Goal: Task Accomplishment & Management: Complete application form

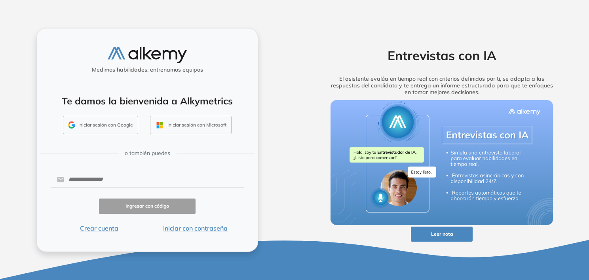
click at [214, 125] on button "Iniciar sesión con Microsoft" at bounding box center [191, 125] width 82 height 18
click at [160, 177] on input "text" at bounding box center [154, 179] width 179 height 15
click at [202, 129] on button "Iniciar sesión con Microsoft" at bounding box center [191, 125] width 82 height 18
click at [154, 181] on input "text" at bounding box center [154, 179] width 179 height 15
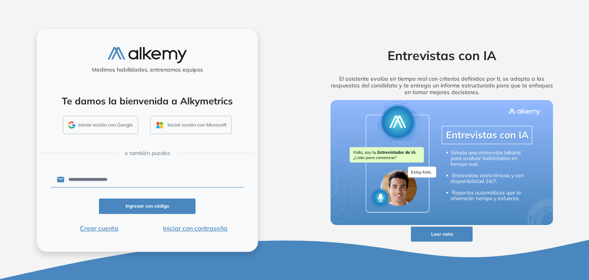
type input "**********"
click button "Ingresar con código" at bounding box center [147, 206] width 97 height 15
click at [215, 124] on button "Iniciar sesión con Microsoft" at bounding box center [191, 125] width 82 height 18
click at [110, 227] on button "Crear cuenta" at bounding box center [99, 229] width 97 height 10
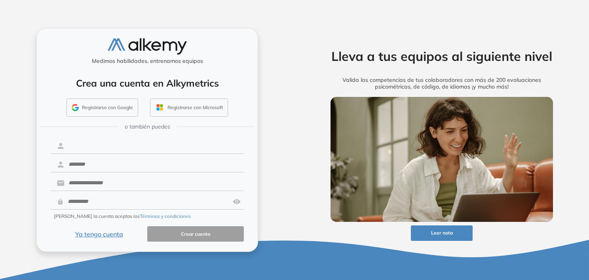
click at [133, 146] on input "text" at bounding box center [154, 146] width 179 height 15
type input "*******"
type input "********"
type input "**********"
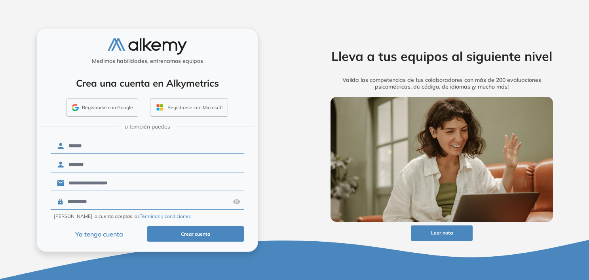
type input "**********"
click at [147, 227] on button "Crear cuenta" at bounding box center [195, 234] width 97 height 15
click at [200, 235] on button "Crear cuenta" at bounding box center [195, 234] width 97 height 15
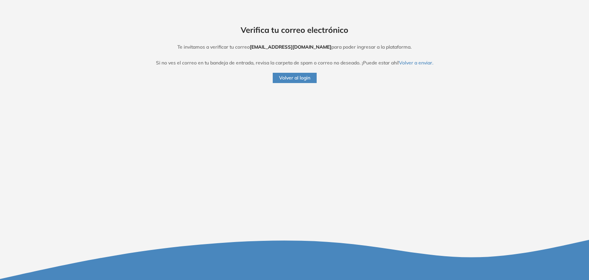
click at [295, 78] on button "Volver al login" at bounding box center [295, 78] width 44 height 10
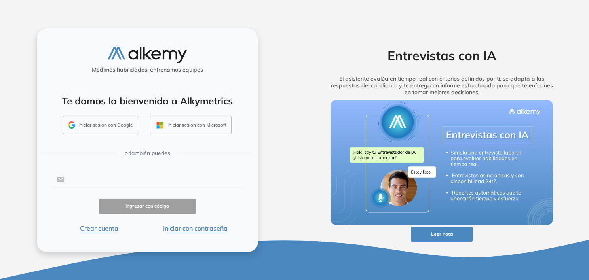
click at [120, 182] on input "text" at bounding box center [154, 179] width 179 height 15
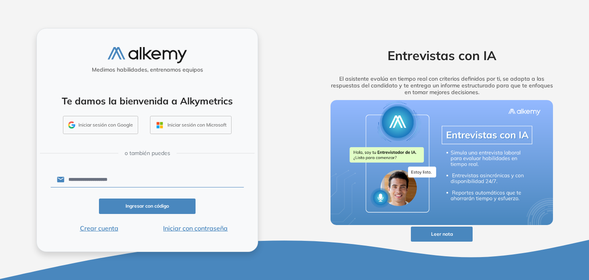
type input "**********"
click button "Ingresar con código" at bounding box center [147, 206] width 97 height 15
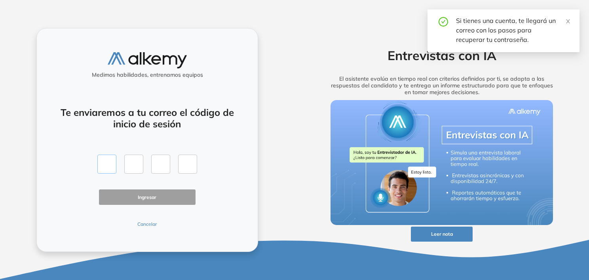
click at [105, 166] on input "text" at bounding box center [106, 164] width 19 height 19
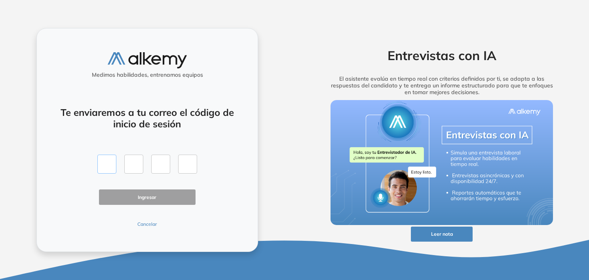
type input "*"
click button "Ingresar" at bounding box center [147, 197] width 97 height 15
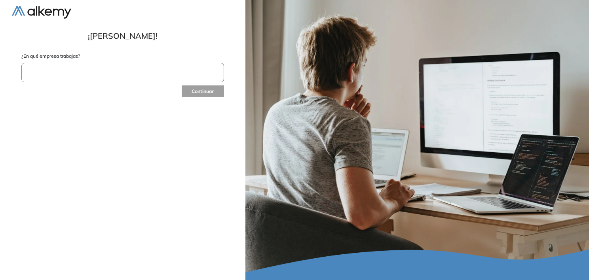
click at [158, 73] on input "text" at bounding box center [122, 72] width 203 height 19
type input "***"
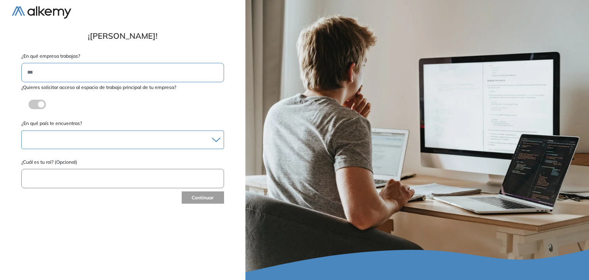
click at [113, 137] on div at bounding box center [123, 139] width 202 height 11
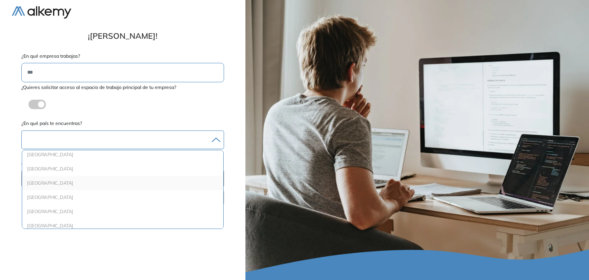
scroll to position [848, 0]
click at [87, 194] on li "Perú" at bounding box center [122, 197] width 195 height 8
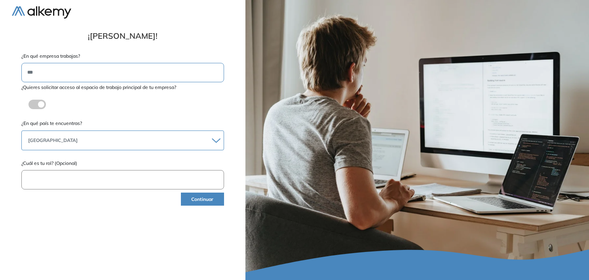
click at [77, 182] on input "text" at bounding box center [122, 179] width 203 height 19
type input "*********"
click at [196, 193] on button "Continuar" at bounding box center [202, 199] width 43 height 13
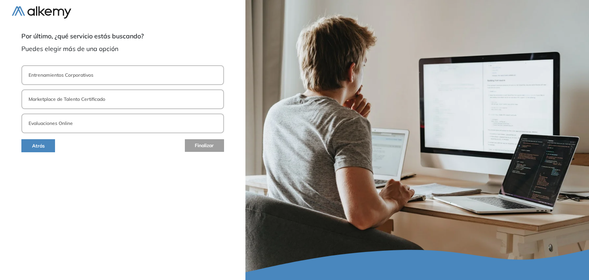
click at [88, 72] on p "Entrenamientos Corporativos" at bounding box center [61, 75] width 65 height 7
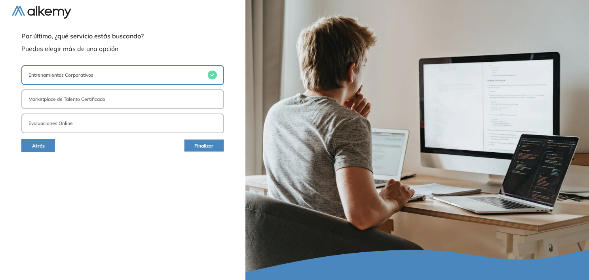
click at [84, 101] on p "Marketplace de Talento Certificado" at bounding box center [67, 99] width 77 height 7
drag, startPoint x: 97, startPoint y: 117, endPoint x: 104, endPoint y: 122, distance: 8.4
click at [97, 118] on button "Evaluaciones Online" at bounding box center [122, 124] width 203 height 20
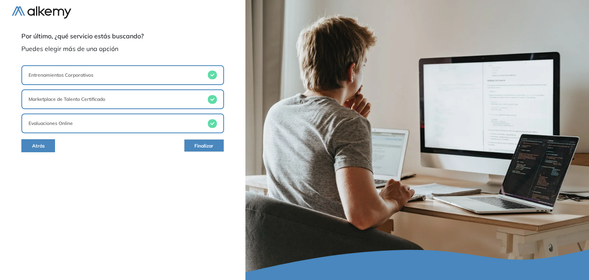
click at [189, 146] on button "Finalizar" at bounding box center [204, 145] width 40 height 13
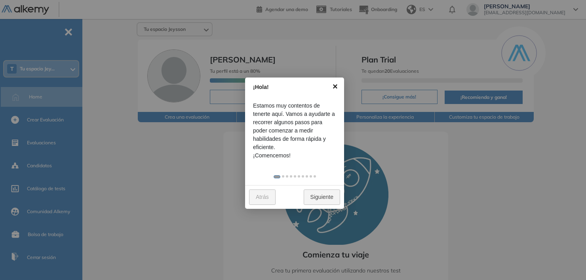
click at [337, 87] on link "×" at bounding box center [335, 87] width 18 height 18
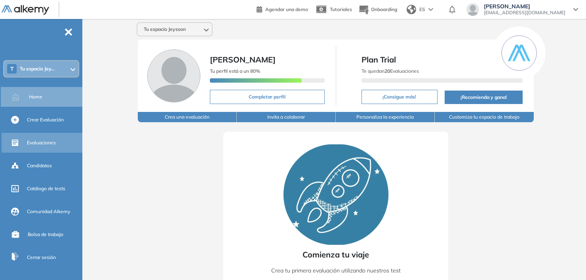
click at [49, 142] on span "Evaluaciones" at bounding box center [41, 142] width 29 height 7
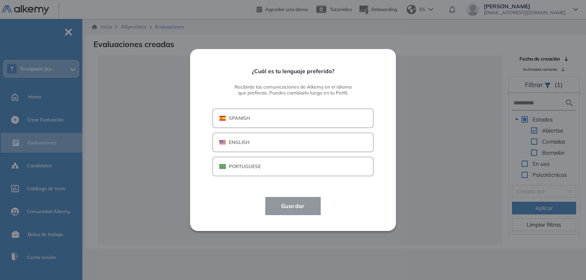
click at [266, 119] on button "SPANISH" at bounding box center [293, 119] width 162 height 20
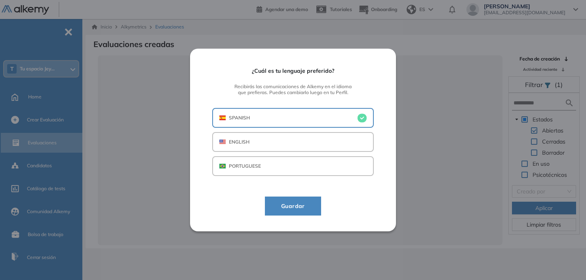
click at [306, 208] on span "Guardar" at bounding box center [293, 207] width 36 height 10
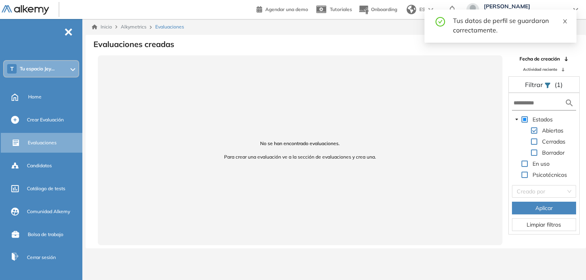
click at [562, 21] on icon "close" at bounding box center [565, 22] width 6 height 6
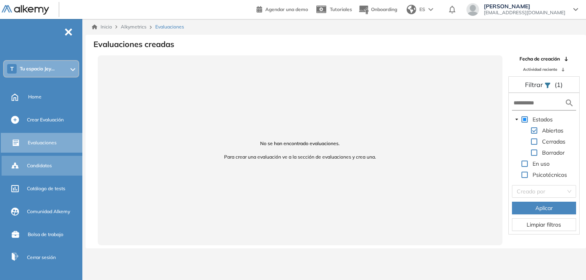
click at [43, 166] on span "Candidatos" at bounding box center [39, 165] width 25 height 7
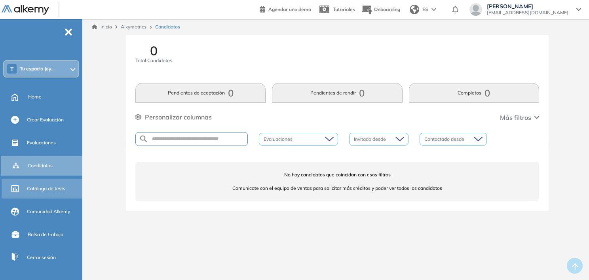
click at [43, 189] on span "Catálogo de tests" at bounding box center [46, 188] width 38 height 7
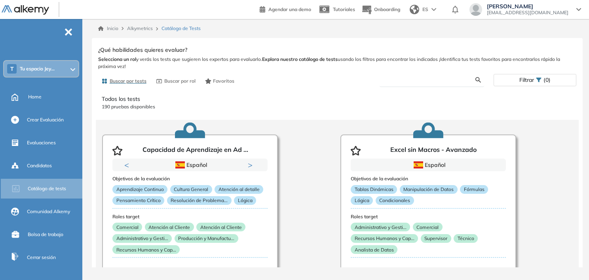
click at [435, 76] on input "text" at bounding box center [431, 79] width 90 height 7
type input "*"
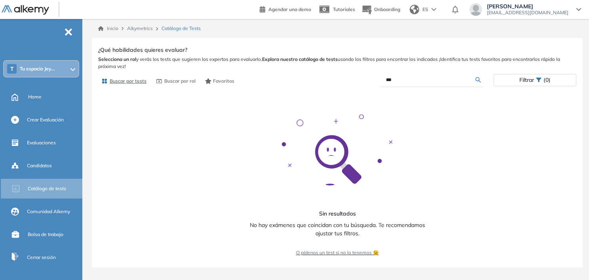
drag, startPoint x: 434, startPoint y: 77, endPoint x: 325, endPoint y: 84, distance: 109.2
click at [325, 85] on div "Buscar por tests Buscar por rol Favoritos *** Filtrar (0)" at bounding box center [337, 80] width 479 height 15
type input "*******"
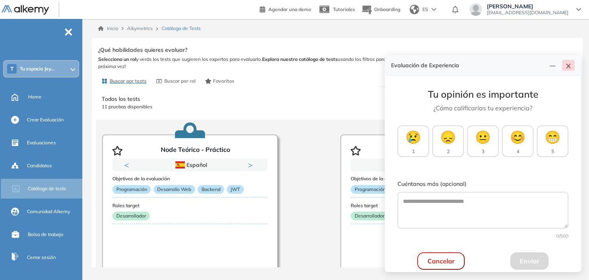
click at [569, 67] on icon "close" at bounding box center [569, 66] width 6 height 6
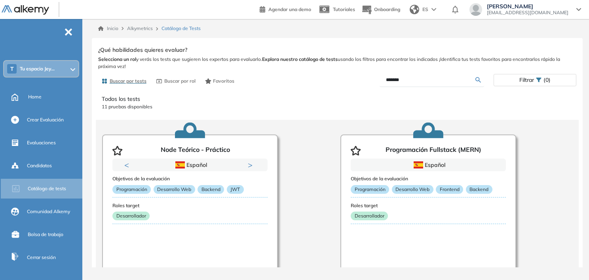
click at [418, 78] on input "*******" at bounding box center [431, 79] width 90 height 7
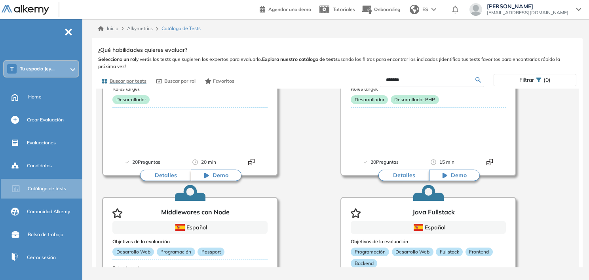
scroll to position [396, 0]
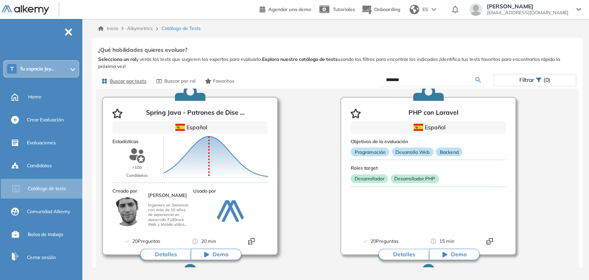
click at [210, 255] on button "Demo" at bounding box center [216, 255] width 51 height 12
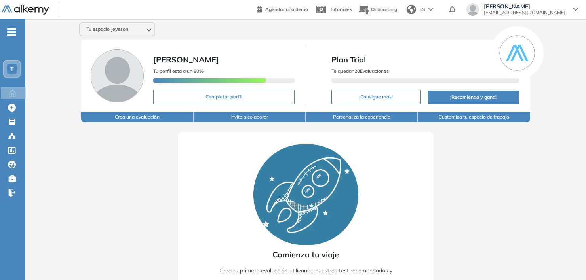
click at [10, 32] on icon "-" at bounding box center [11, 32] width 9 height 2
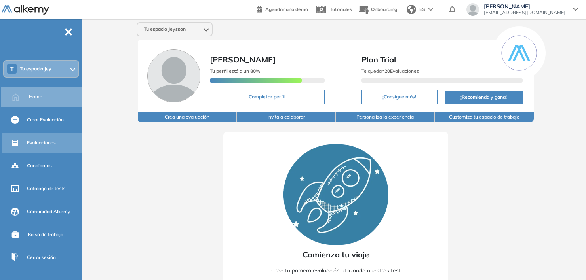
click at [59, 139] on div "Evaluaciones" at bounding box center [54, 142] width 54 height 13
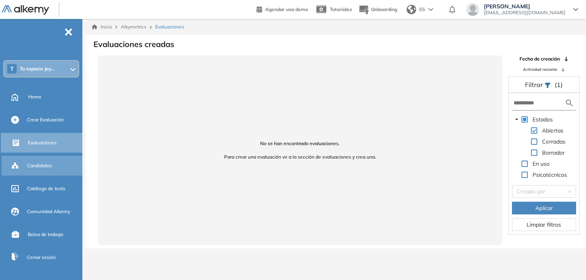
click at [34, 163] on span "Candidatos" at bounding box center [39, 165] width 25 height 7
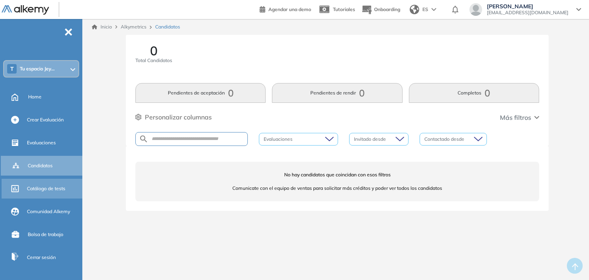
click at [53, 189] on span "Catálogo de tests" at bounding box center [46, 188] width 38 height 7
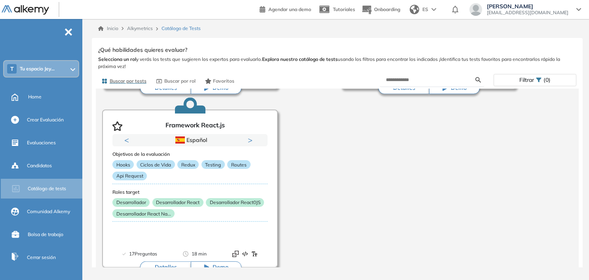
scroll to position [1291, 0]
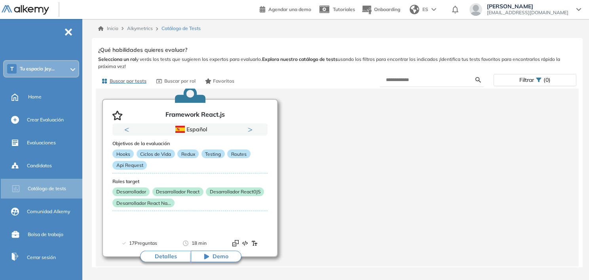
click at [168, 257] on button "Detalles" at bounding box center [165, 257] width 51 height 12
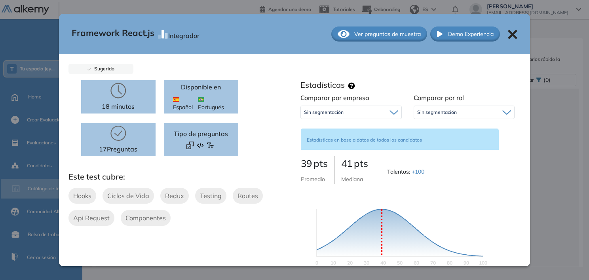
click at [509, 34] on icon at bounding box center [513, 34] width 9 height 9
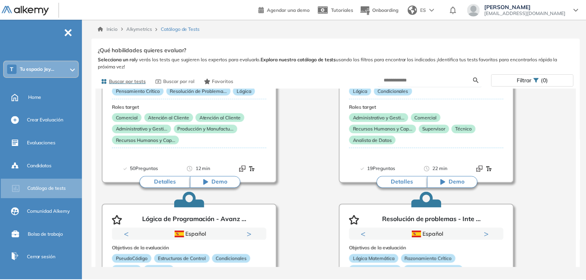
scroll to position [0, 0]
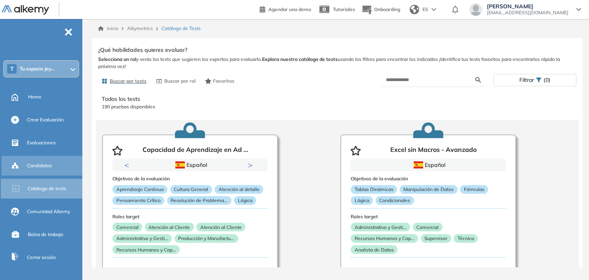
click at [38, 162] on span "Candidatos" at bounding box center [39, 165] width 25 height 7
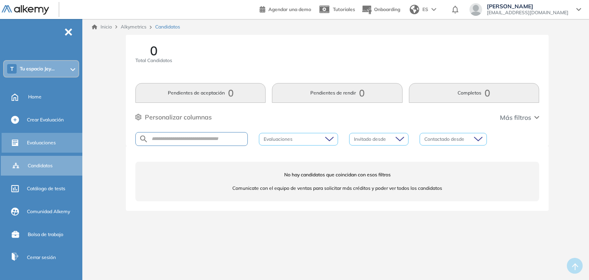
click at [55, 145] on span "Evaluaciones" at bounding box center [41, 142] width 29 height 7
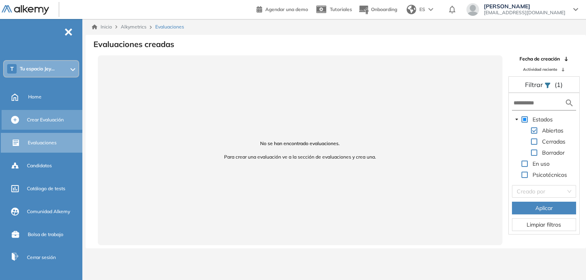
click at [35, 120] on span "Crear Evaluación" at bounding box center [45, 119] width 37 height 7
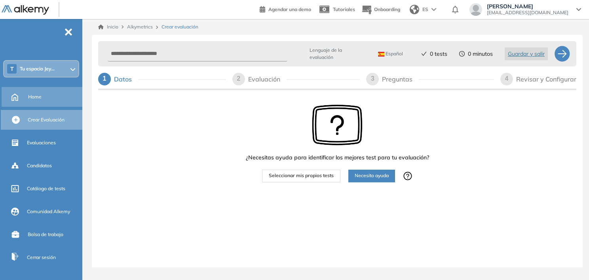
click at [36, 87] on div "Home" at bounding box center [43, 97] width 82 height 20
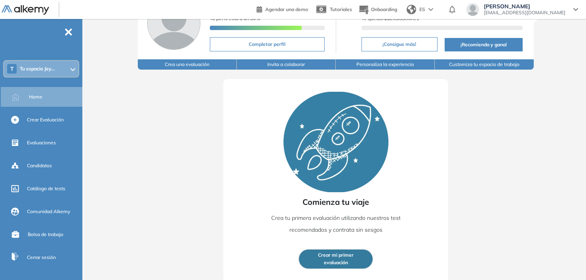
scroll to position [53, 0]
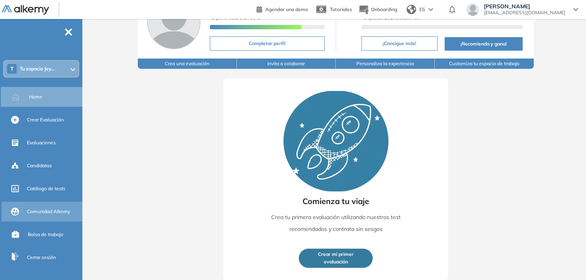
click at [44, 211] on span "Comunidad Alkemy" at bounding box center [48, 211] width 43 height 7
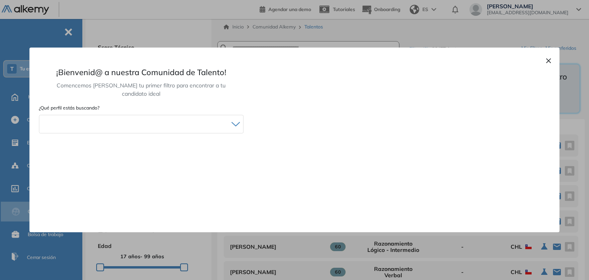
click at [544, 64] on div "× ¡Bienvenid@ a nuestra Comunidad de Talento! Comencemos armando tu primer filt…" at bounding box center [294, 140] width 530 height 185
drag, startPoint x: 547, startPoint y: 62, endPoint x: 511, endPoint y: 76, distance: 39.3
click at [548, 62] on button "×" at bounding box center [549, 60] width 6 height 10
